Goal: Register for event/course

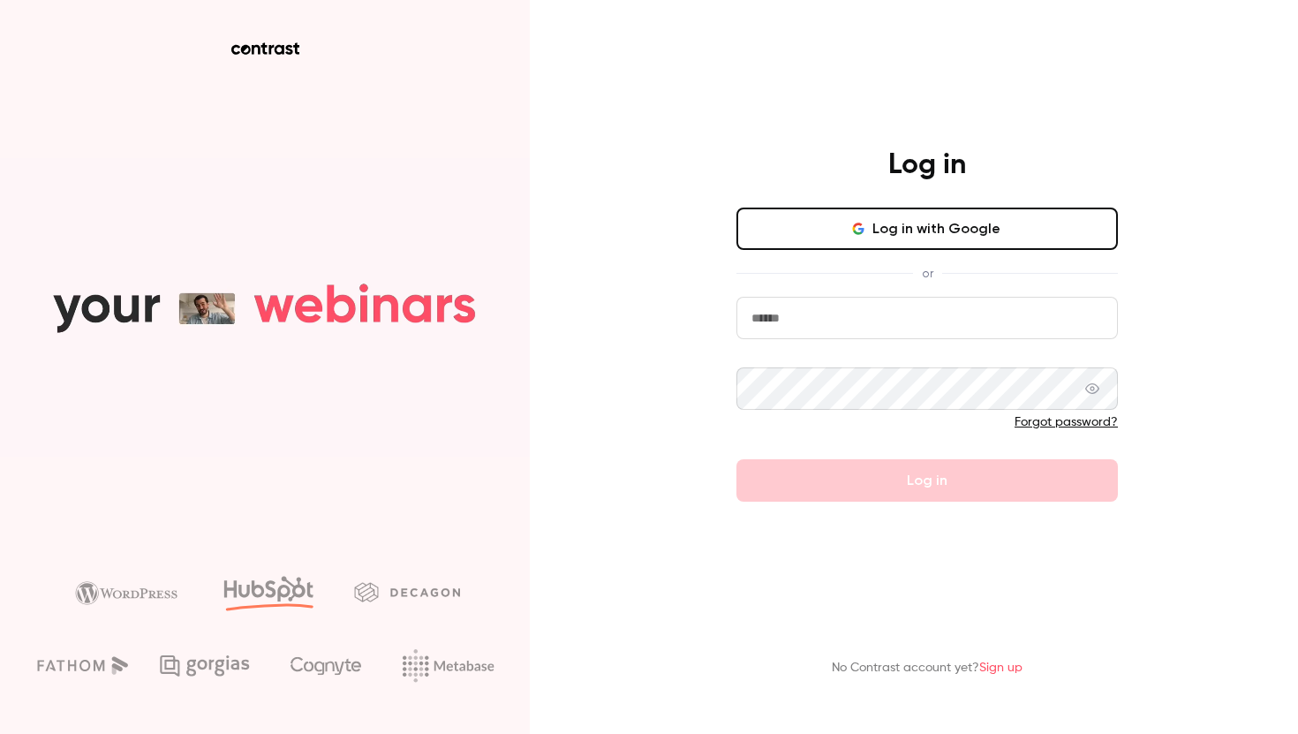
click at [885, 212] on button "Log in with Google" at bounding box center [926, 228] width 381 height 42
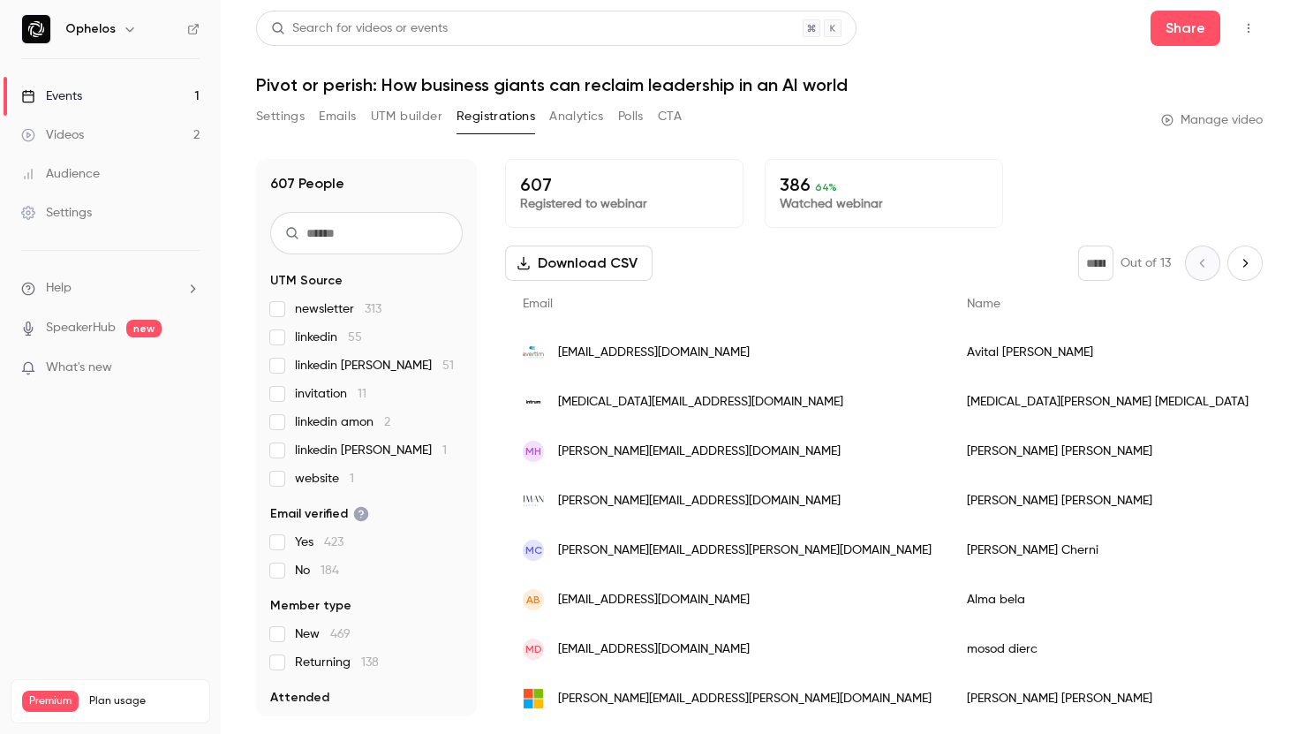
click at [138, 120] on link "Videos 2" at bounding box center [110, 135] width 221 height 39
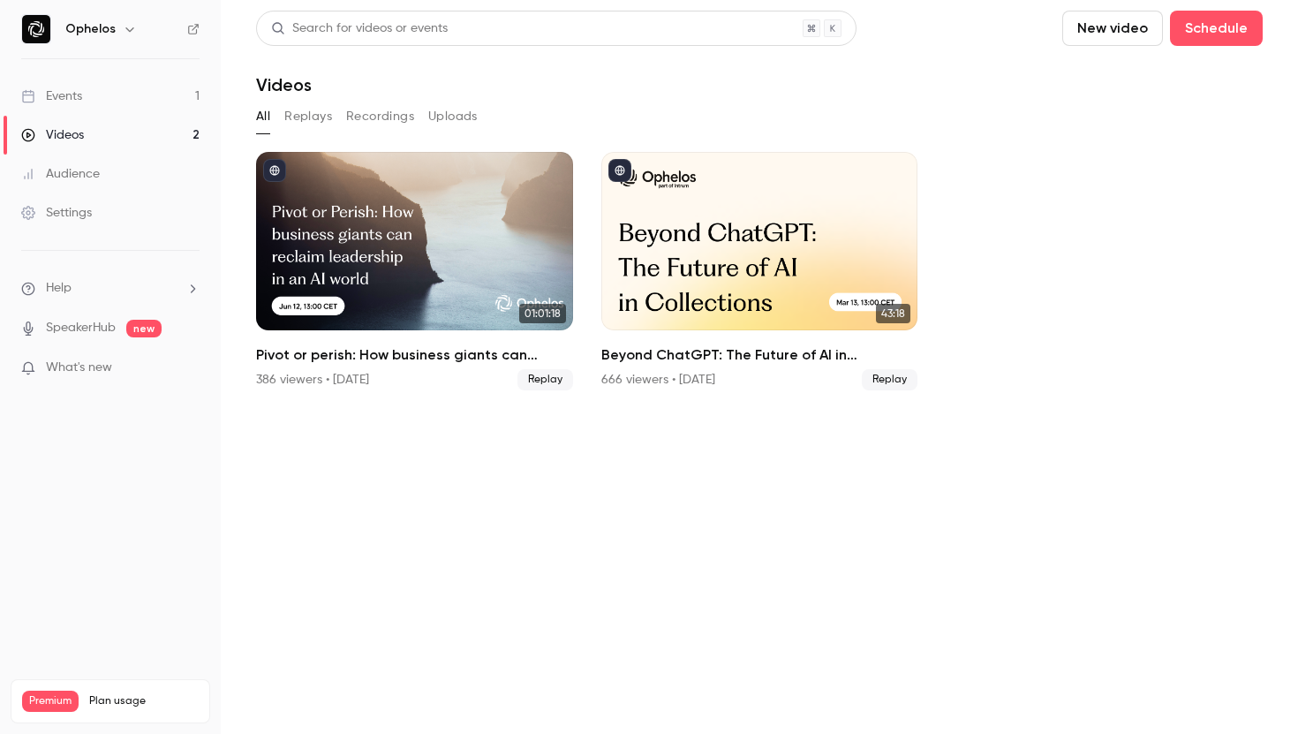
click at [79, 91] on div "Events" at bounding box center [51, 96] width 61 height 18
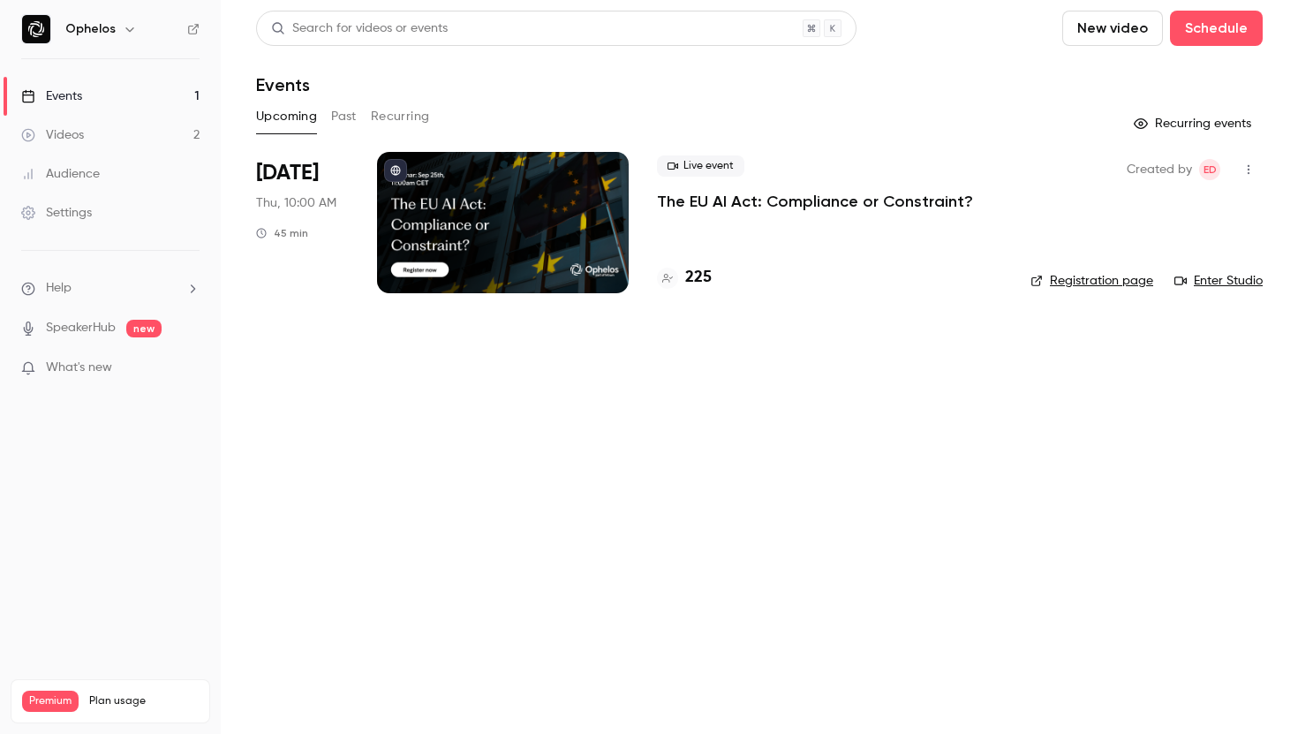
click at [761, 206] on p "The EU AI Act: Compliance or Constraint?" at bounding box center [815, 201] width 316 height 21
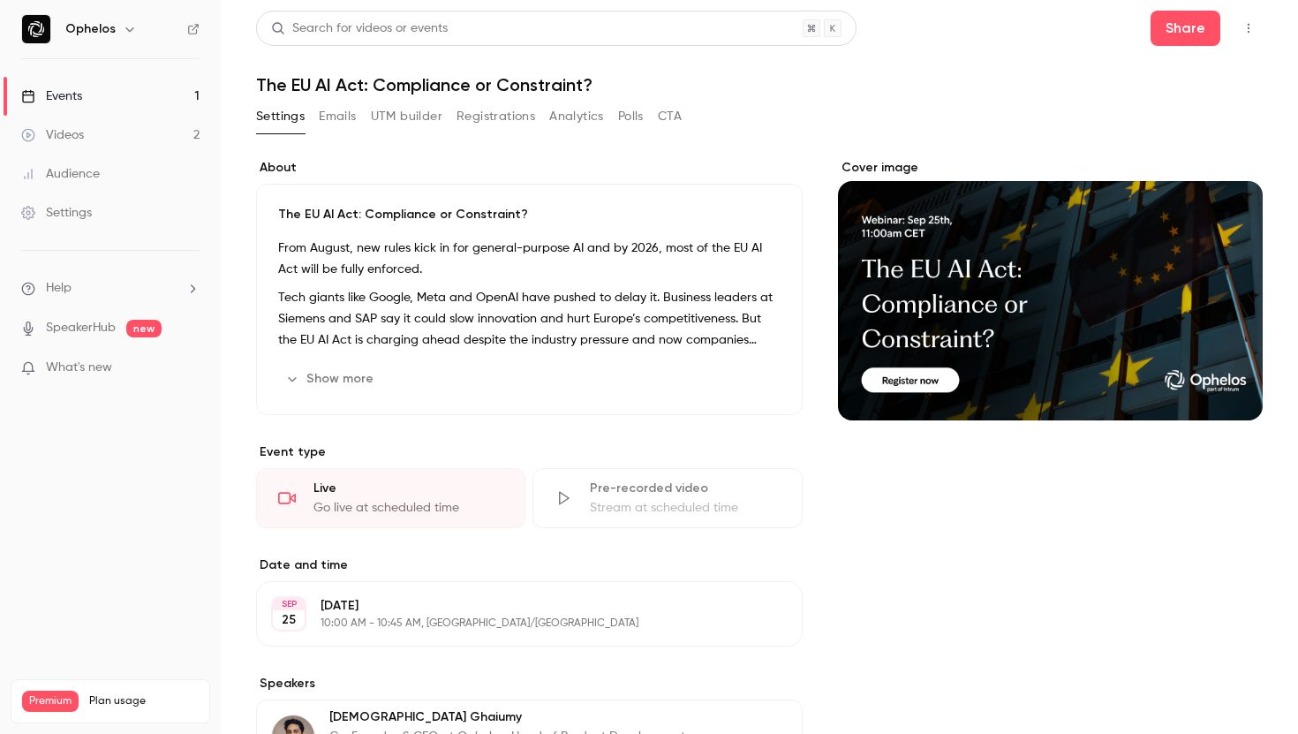
click at [487, 124] on button "Registrations" at bounding box center [495, 116] width 79 height 28
